Goal: Transaction & Acquisition: Purchase product/service

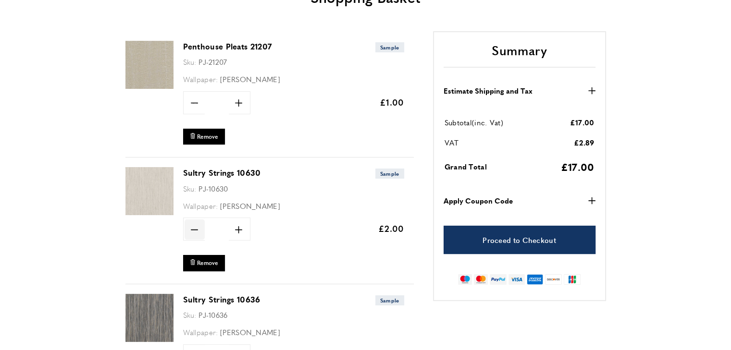
click at [195, 234] on span "minus" at bounding box center [194, 230] width 20 height 20
type input "*"
click at [270, 232] on span "Update" at bounding box center [270, 229] width 25 height 10
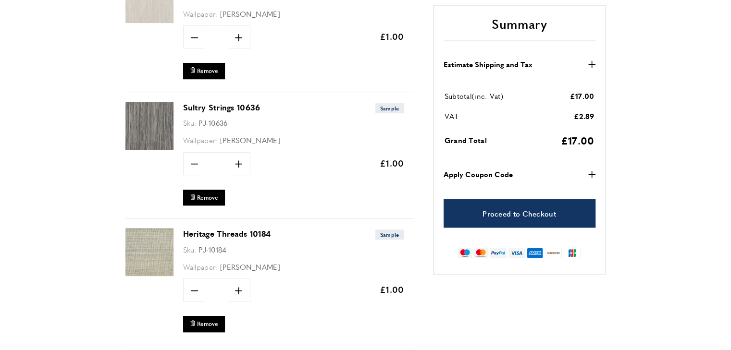
scroll to position [0, 405]
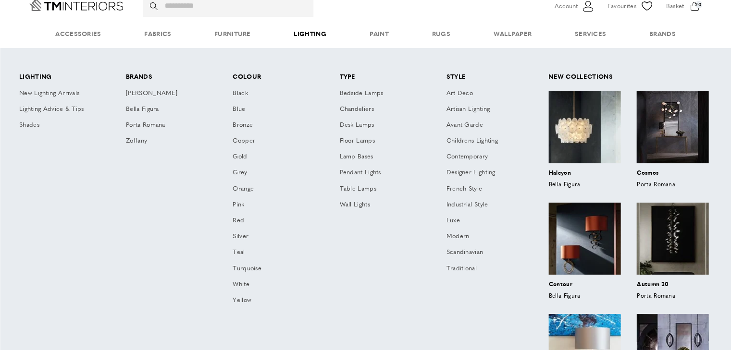
scroll to position [0, 946]
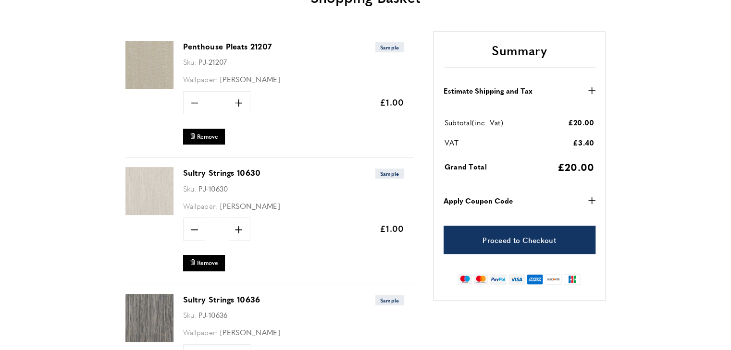
click at [502, 199] on strong "Apply Coupon Code" at bounding box center [477, 201] width 69 height 12
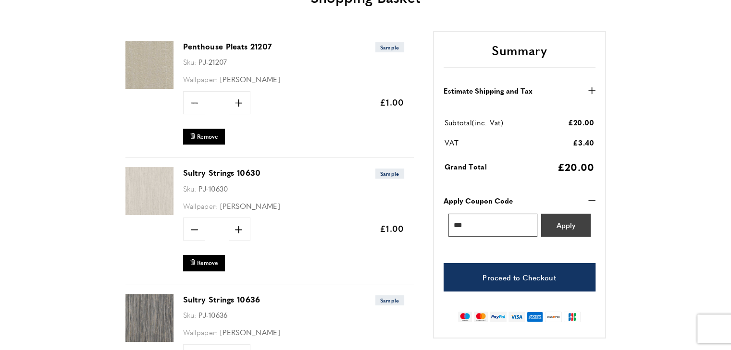
type input "***"
click at [555, 232] on button "Apply" at bounding box center [565, 225] width 49 height 23
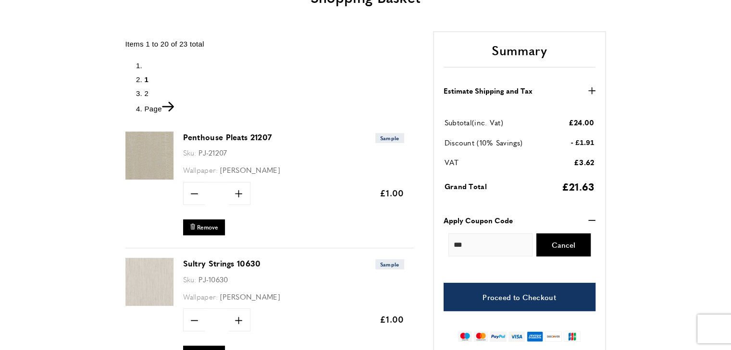
scroll to position [0, 811]
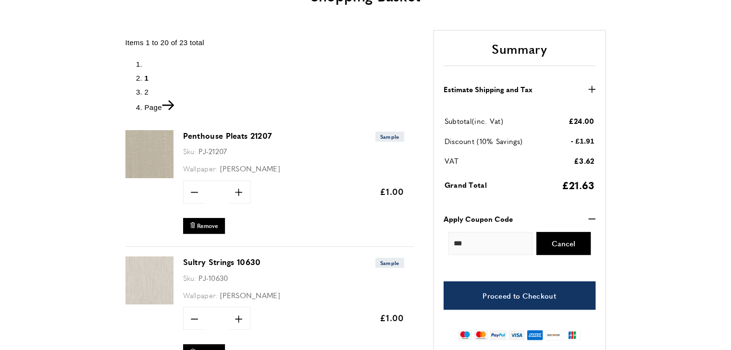
scroll to position [192, 0]
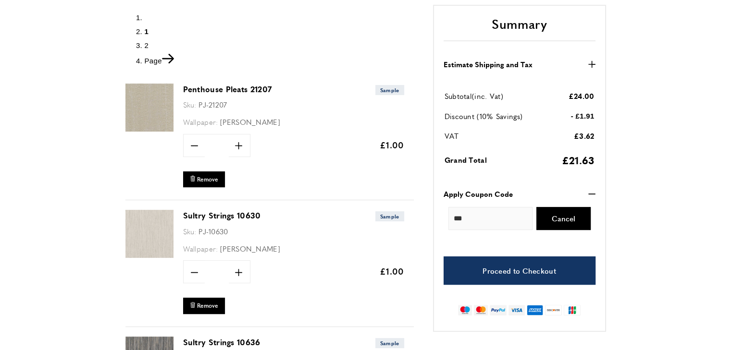
click at [160, 104] on img at bounding box center [149, 108] width 48 height 48
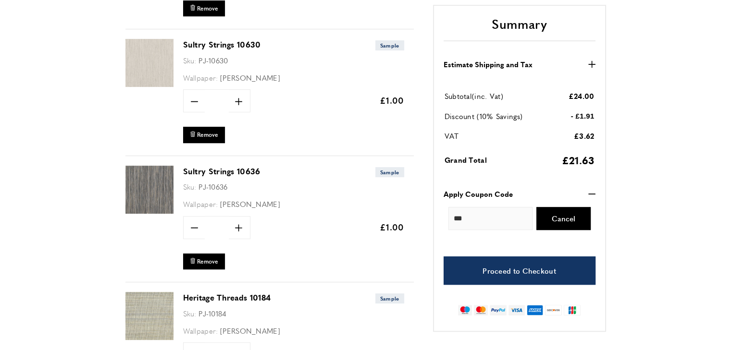
scroll to position [384, 0]
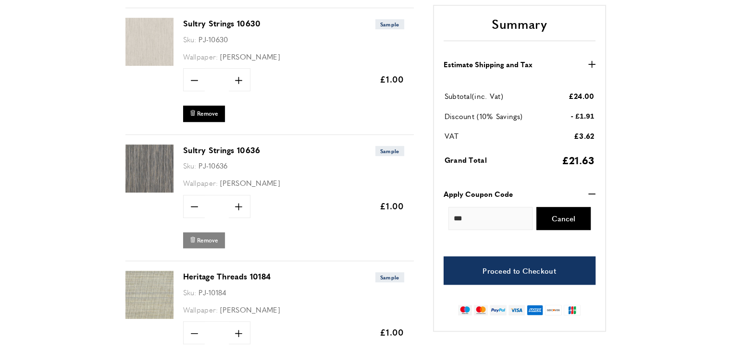
click at [206, 239] on span "Remove" at bounding box center [207, 240] width 21 height 8
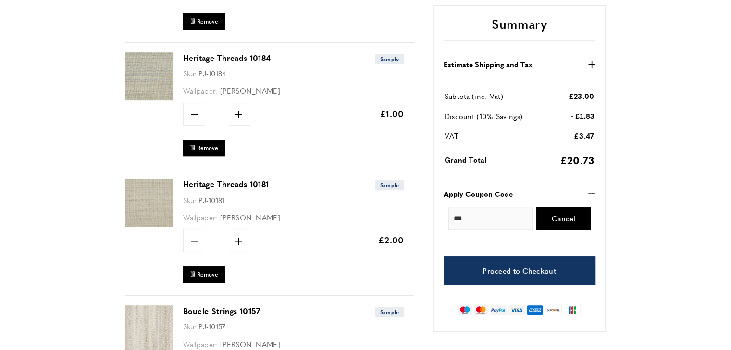
scroll to position [480, 0]
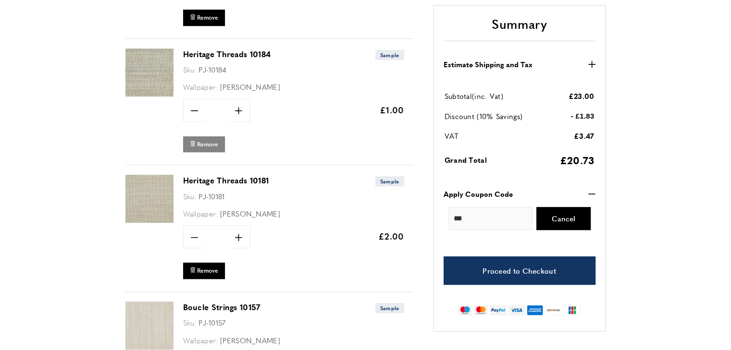
click at [208, 145] on span "Remove" at bounding box center [207, 144] width 21 height 8
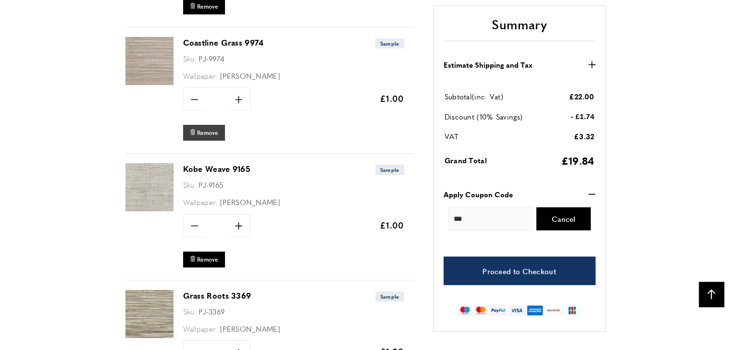
scroll to position [2066, 0]
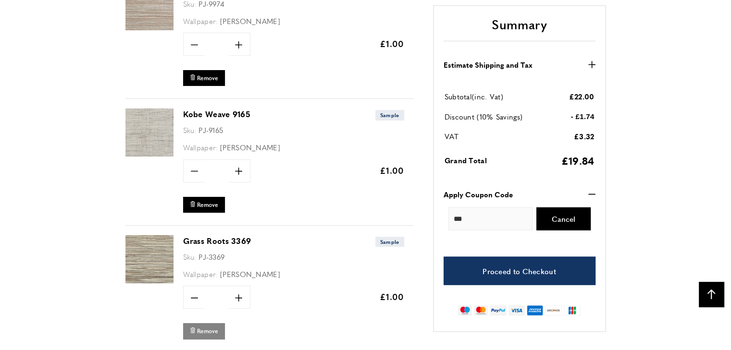
click at [212, 327] on span "Remove" at bounding box center [207, 331] width 21 height 8
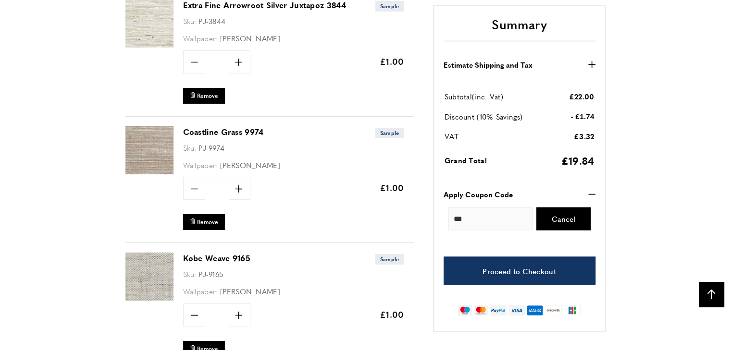
scroll to position [0, 540]
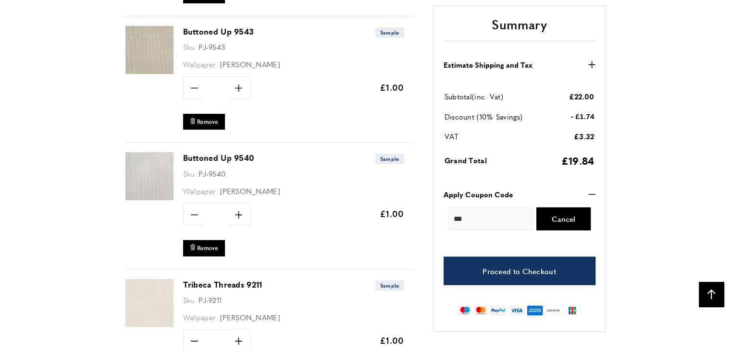
scroll to position [0, 270]
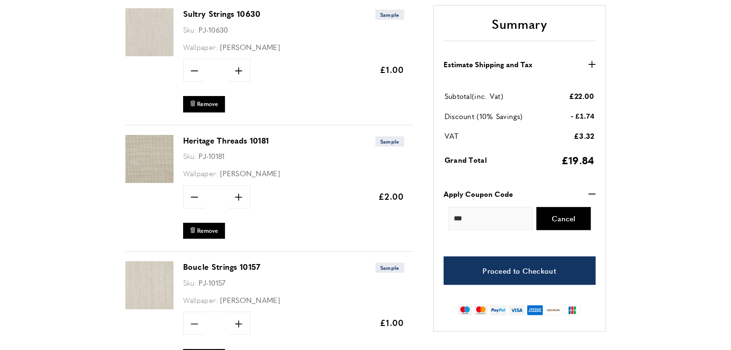
scroll to position [432, 0]
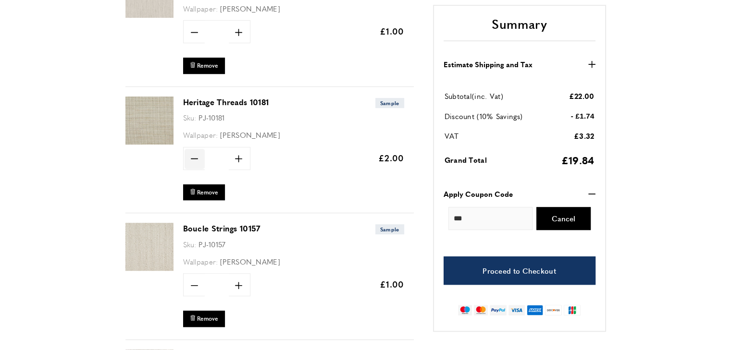
click at [194, 162] on span "minus" at bounding box center [194, 159] width 20 height 20
type input "*"
click at [268, 158] on span "Update" at bounding box center [270, 158] width 25 height 10
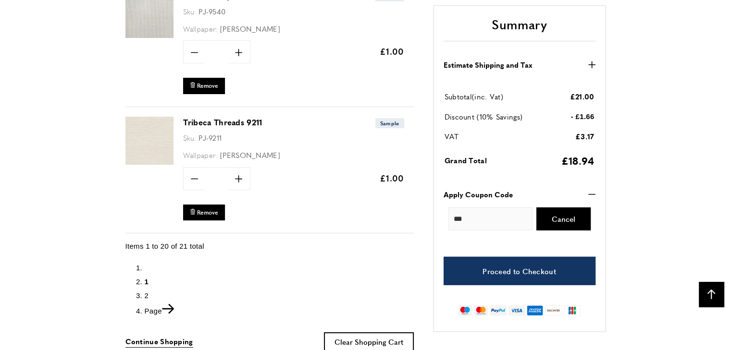
scroll to position [2594, 0]
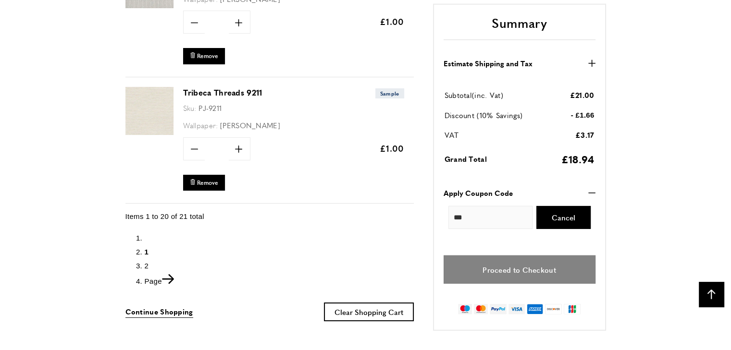
click at [505, 258] on link "Proceed to Checkout" at bounding box center [519, 270] width 152 height 28
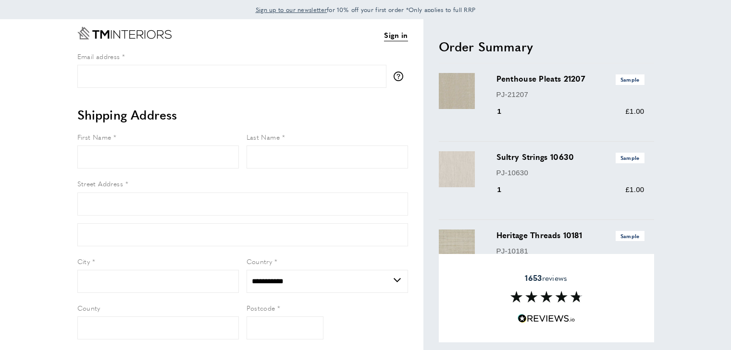
select select "**"
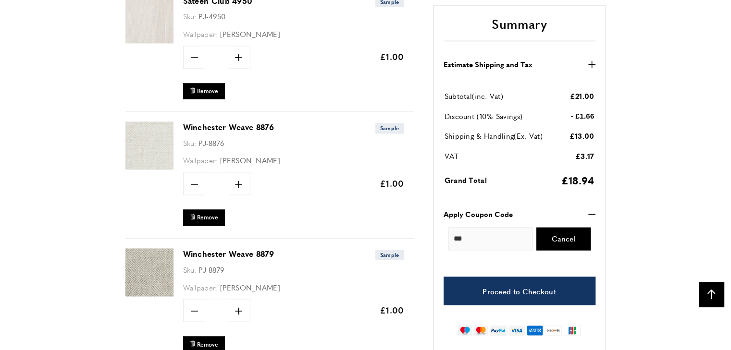
scroll to position [1556, 0]
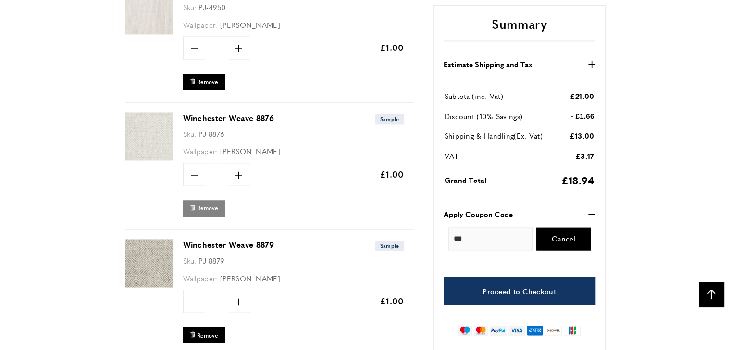
click at [206, 204] on span "Remove" at bounding box center [207, 208] width 21 height 8
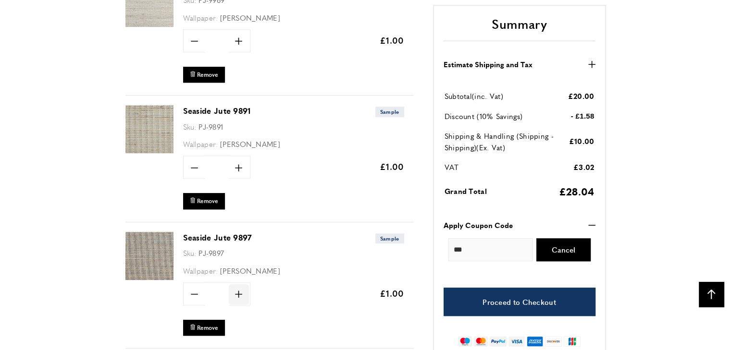
scroll to position [721, 0]
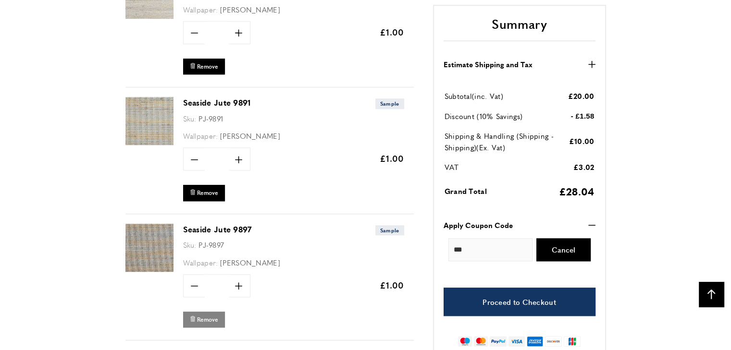
click at [206, 316] on span "Remove" at bounding box center [207, 320] width 21 height 8
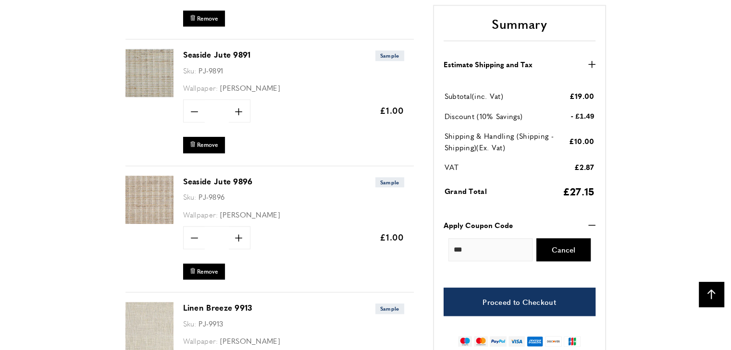
scroll to position [0, 135]
click at [206, 270] on span "Remove" at bounding box center [207, 272] width 21 height 8
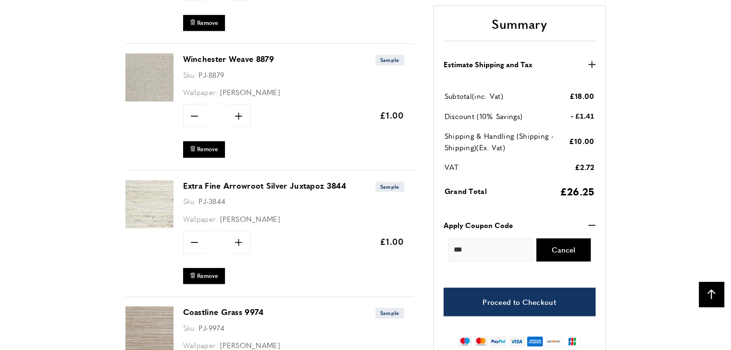
scroll to position [1297, 0]
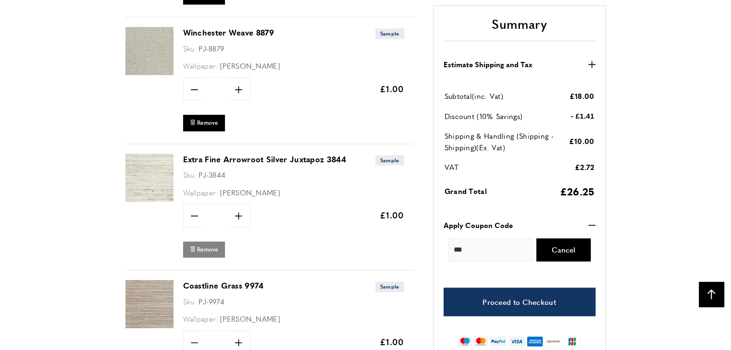
click at [204, 245] on span "Remove" at bounding box center [207, 249] width 21 height 8
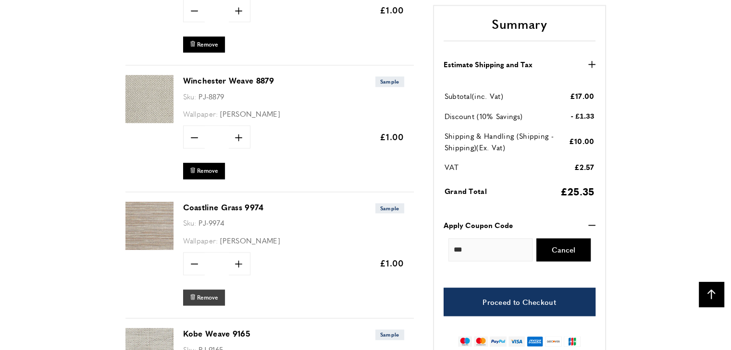
scroll to position [0, 135]
click at [205, 294] on span "Remove" at bounding box center [207, 298] width 21 height 8
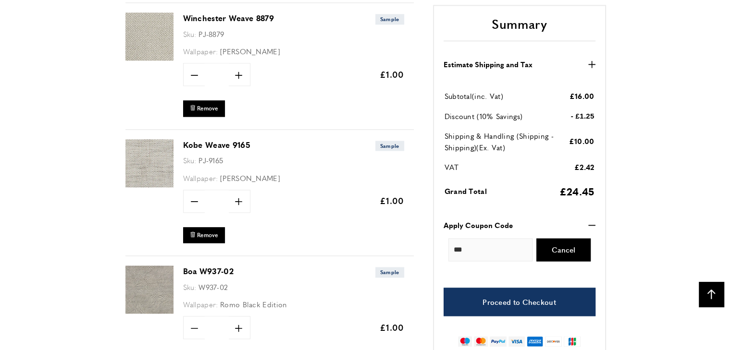
scroll to position [1345, 0]
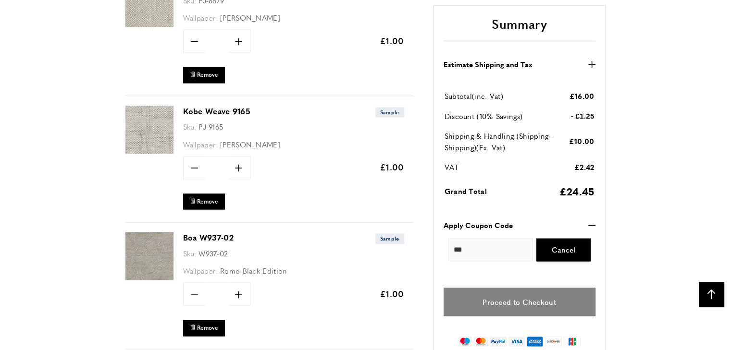
click at [504, 311] on link "Proceed to Checkout" at bounding box center [519, 302] width 152 height 28
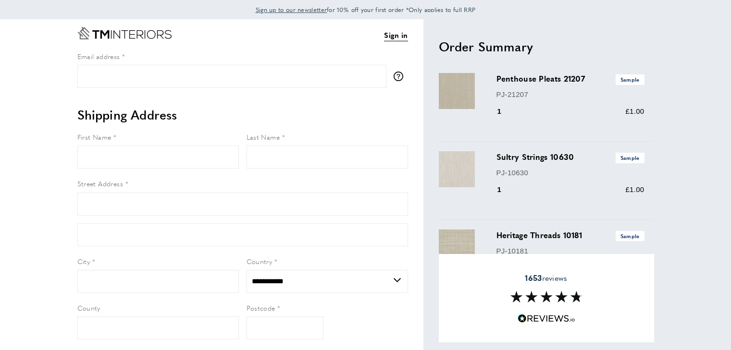
select select "**"
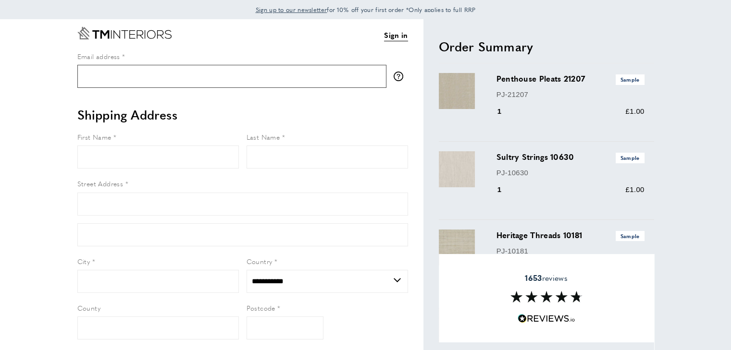
click at [101, 78] on input "Email address" at bounding box center [231, 76] width 309 height 23
click at [103, 77] on input "Email address" at bounding box center [231, 76] width 309 height 23
type input "**********"
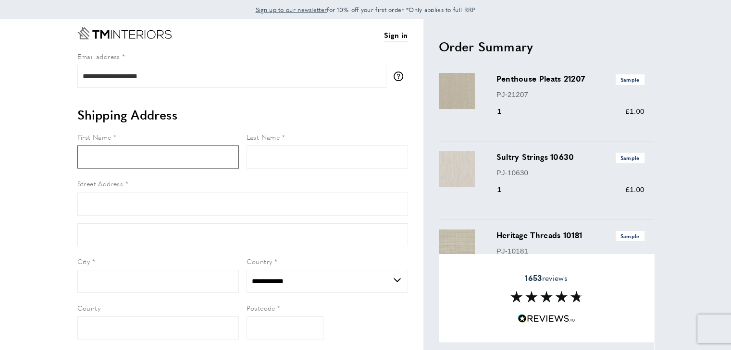
click at [84, 153] on input "First Name" at bounding box center [157, 157] width 161 height 23
type input "***"
click at [283, 158] on input "Last Name" at bounding box center [326, 157] width 161 height 23
type input "*******"
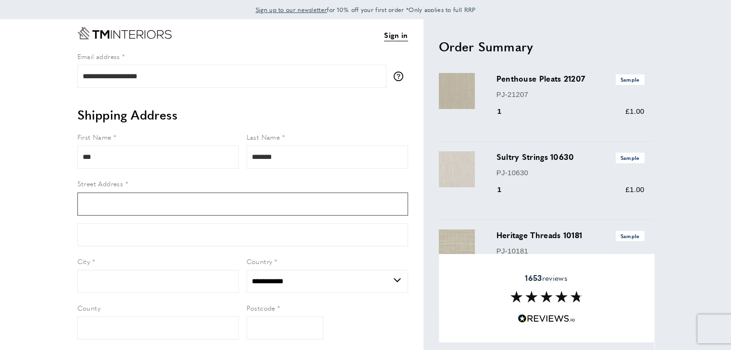
click at [97, 209] on input "Street Address" at bounding box center [242, 204] width 331 height 23
type input "**********"
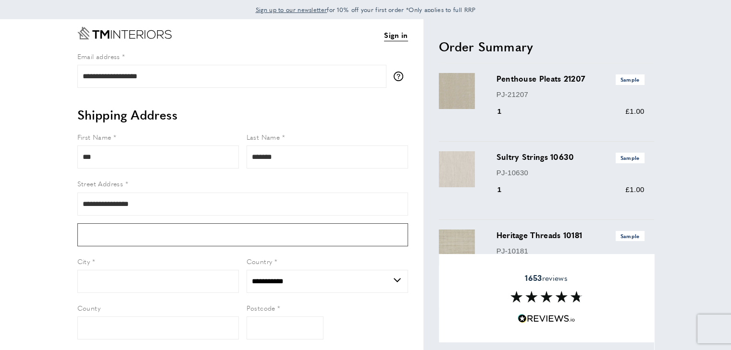
click at [90, 240] on input "Form field" at bounding box center [242, 234] width 331 height 23
type input "******"
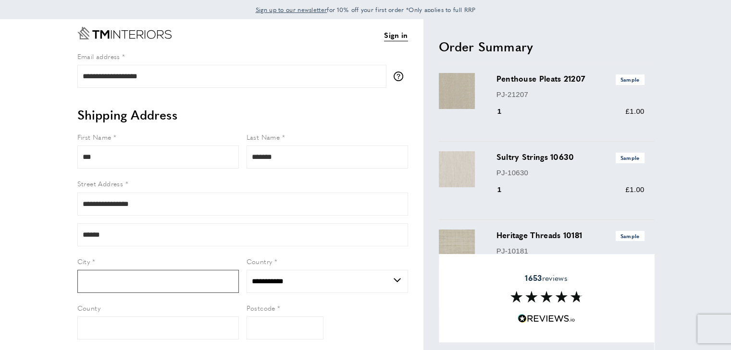
click at [99, 283] on input "City" at bounding box center [157, 281] width 161 height 23
type input "******"
click at [283, 326] on input "Postcode" at bounding box center [284, 328] width 77 height 23
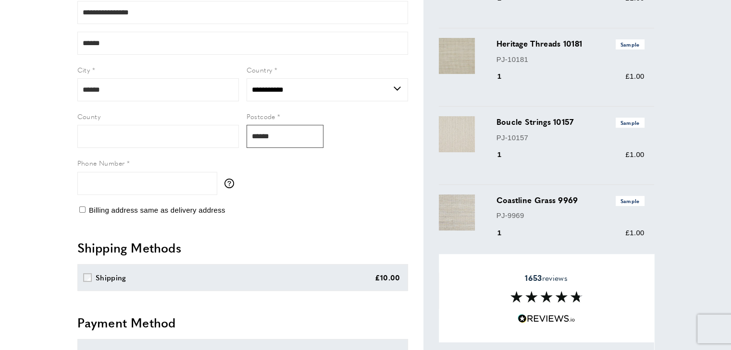
scroll to position [192, 0]
type input "******"
click at [130, 187] on input "Phone Number" at bounding box center [147, 183] width 140 height 23
type input "**********"
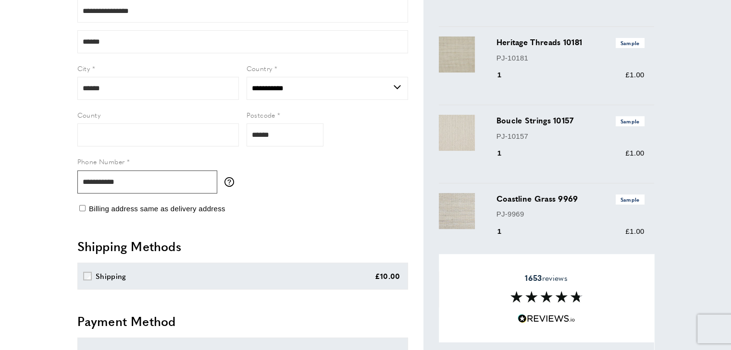
scroll to position [288, 0]
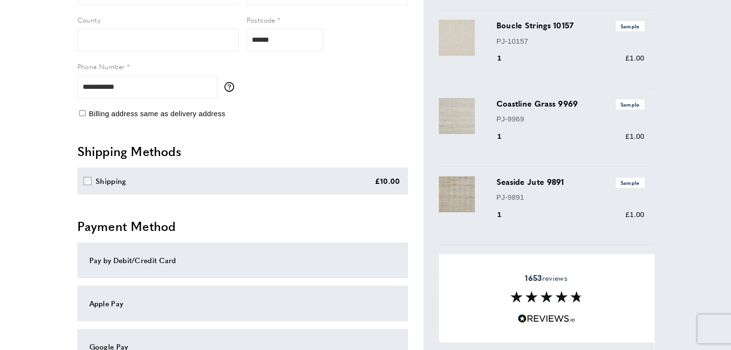
click at [168, 260] on div "Pay by Debit/Credit Card" at bounding box center [242, 261] width 307 height 12
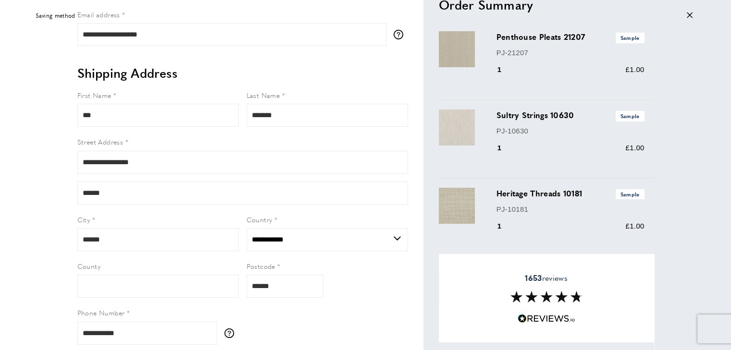
scroll to position [0, 0]
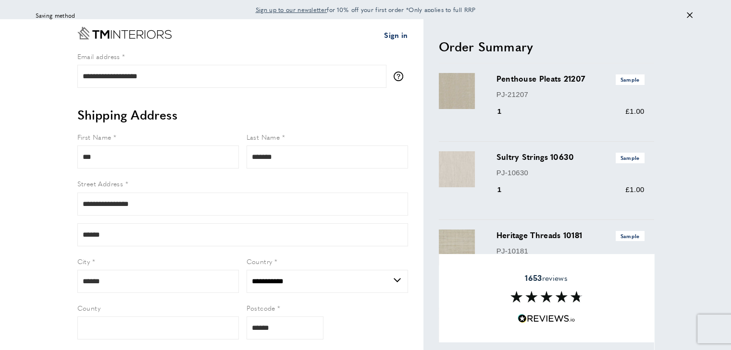
click at [394, 38] on link "Sign in" at bounding box center [396, 35] width 24 height 12
select select "**"
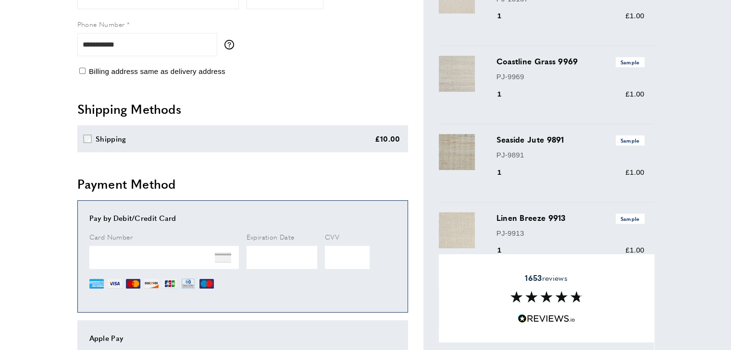
scroll to position [336, 0]
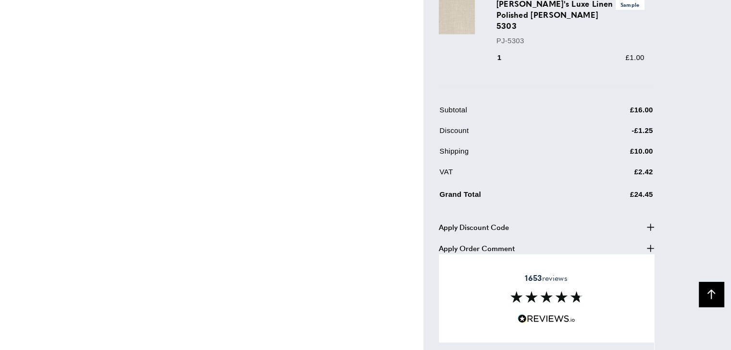
scroll to position [1258, 0]
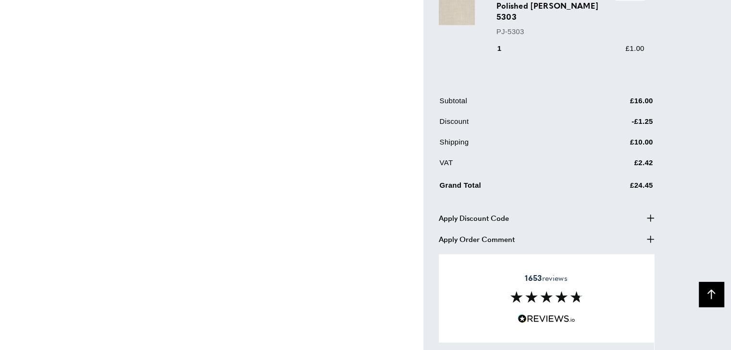
click at [476, 212] on span "Apply Discount Code" at bounding box center [474, 218] width 70 height 12
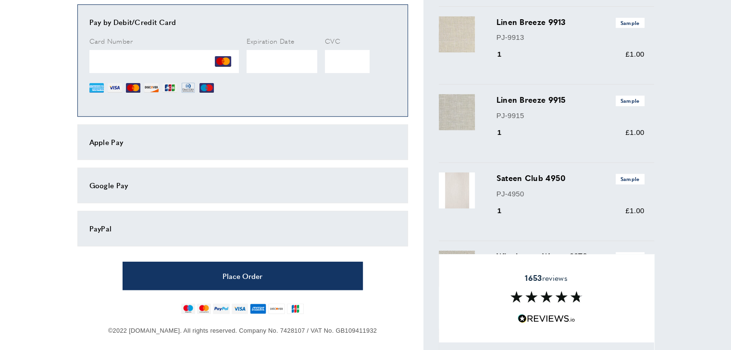
scroll to position [623, 0]
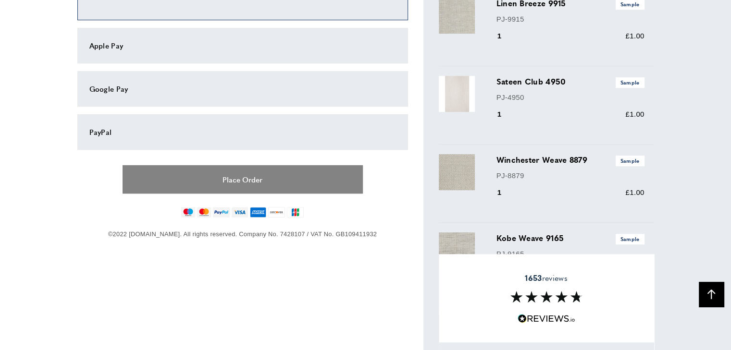
click at [253, 176] on button "Place Order" at bounding box center [243, 179] width 240 height 28
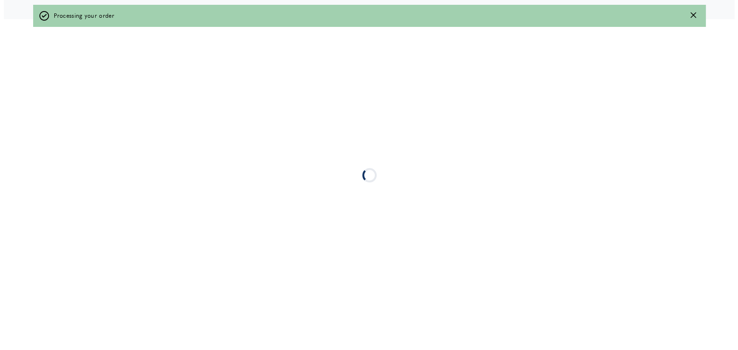
scroll to position [0, 0]
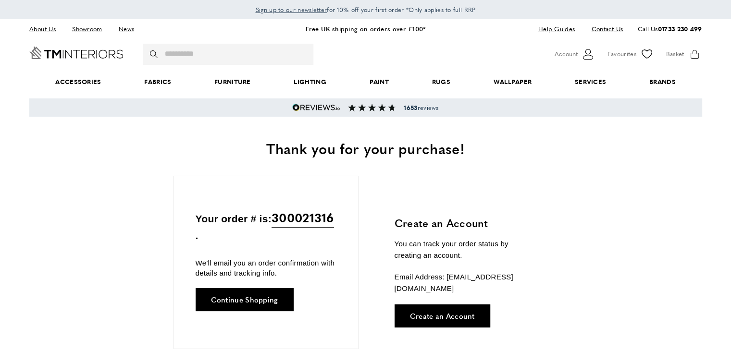
scroll to position [0, 2297]
